Goal: Information Seeking & Learning: Understand process/instructions

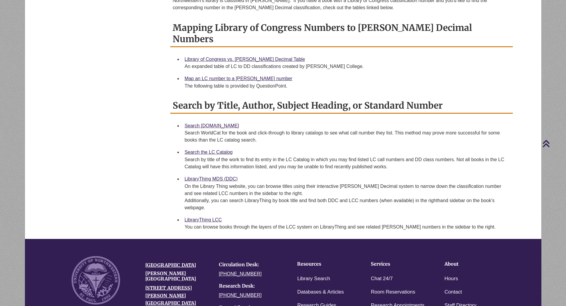
scroll to position [149, 0]
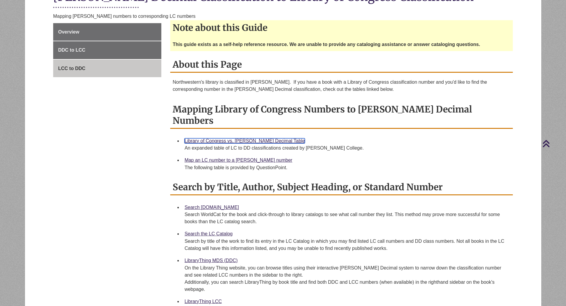
click at [252, 138] on link "Library of Congress vs. [PERSON_NAME] Decimal Table" at bounding box center [244, 140] width 120 height 5
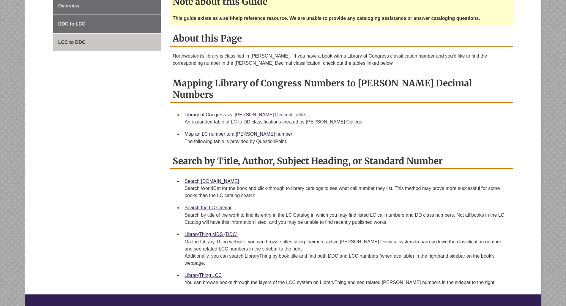
scroll to position [178, 0]
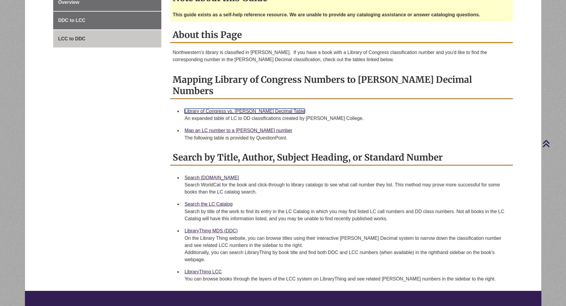
click at [223, 109] on link "Library of Congress vs. Dewey Decimal Table" at bounding box center [244, 111] width 120 height 5
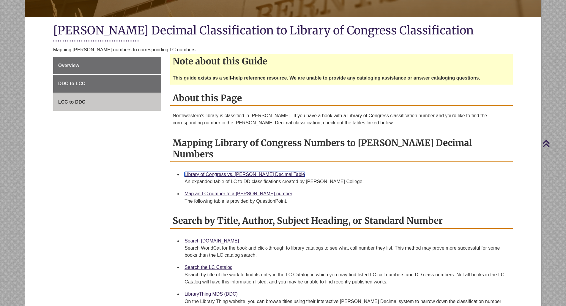
scroll to position [0, 0]
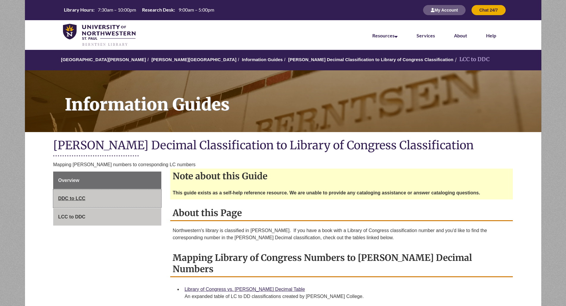
click at [70, 199] on span "DDC to LCC" at bounding box center [71, 198] width 27 height 5
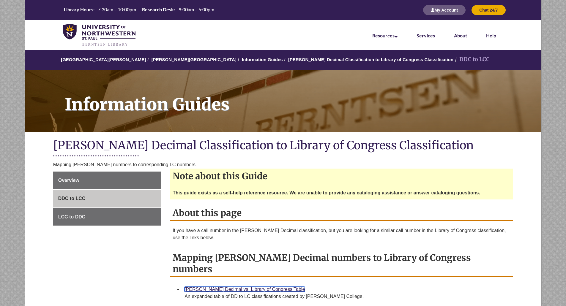
click at [245, 287] on link "[PERSON_NAME] Decimal vs. Library of Congress Table" at bounding box center [244, 289] width 120 height 5
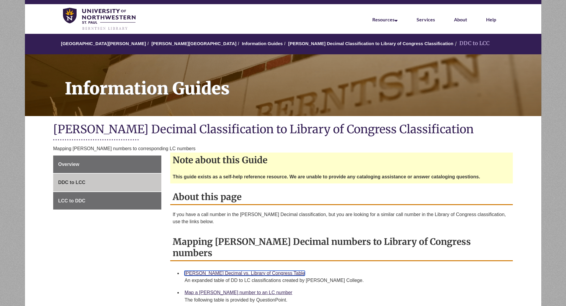
scroll to position [59, 0]
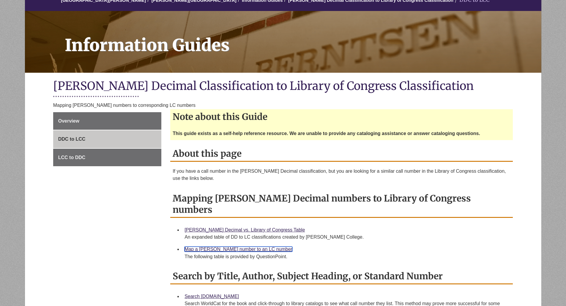
click at [255, 247] on link "Map a [PERSON_NAME] number to an LC number" at bounding box center [238, 249] width 108 height 5
